Goal: Task Accomplishment & Management: Manage account settings

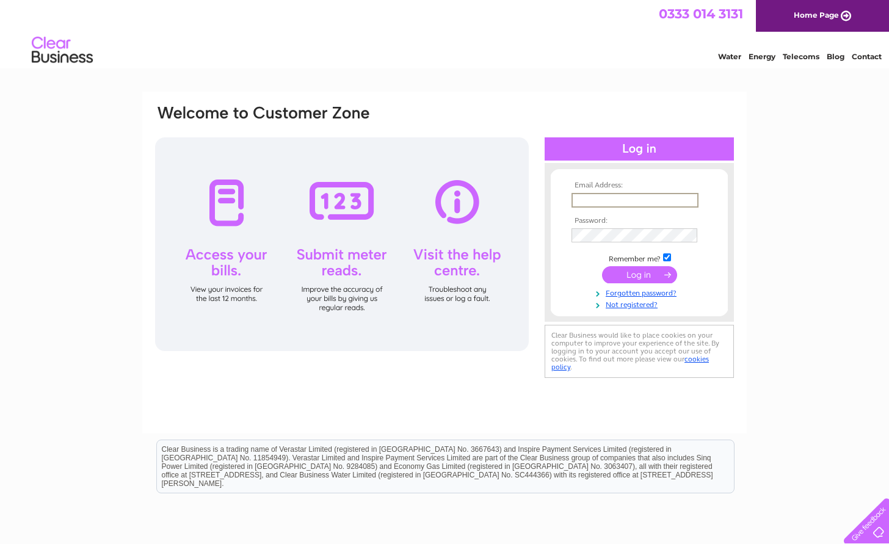
type input "[EMAIL_ADDRESS][DOMAIN_NAME]"
click at [634, 271] on input "submit" at bounding box center [639, 274] width 75 height 17
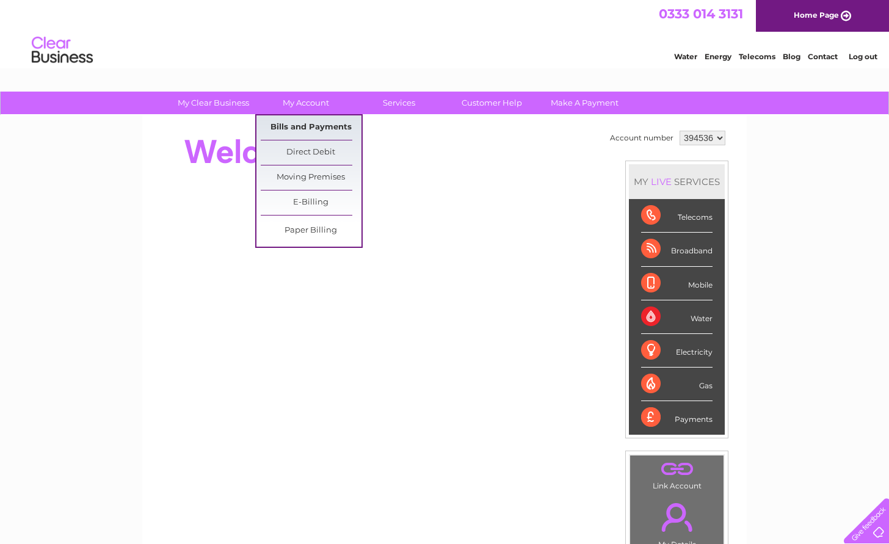
click at [309, 126] on link "Bills and Payments" at bounding box center [311, 127] width 101 height 24
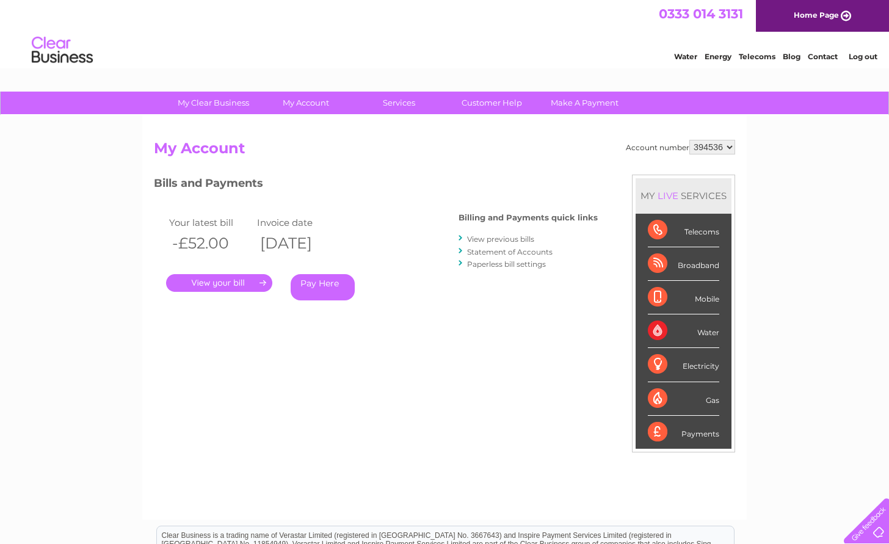
click at [229, 279] on link "." at bounding box center [219, 283] width 106 height 18
